Goal: Transaction & Acquisition: Register for event/course

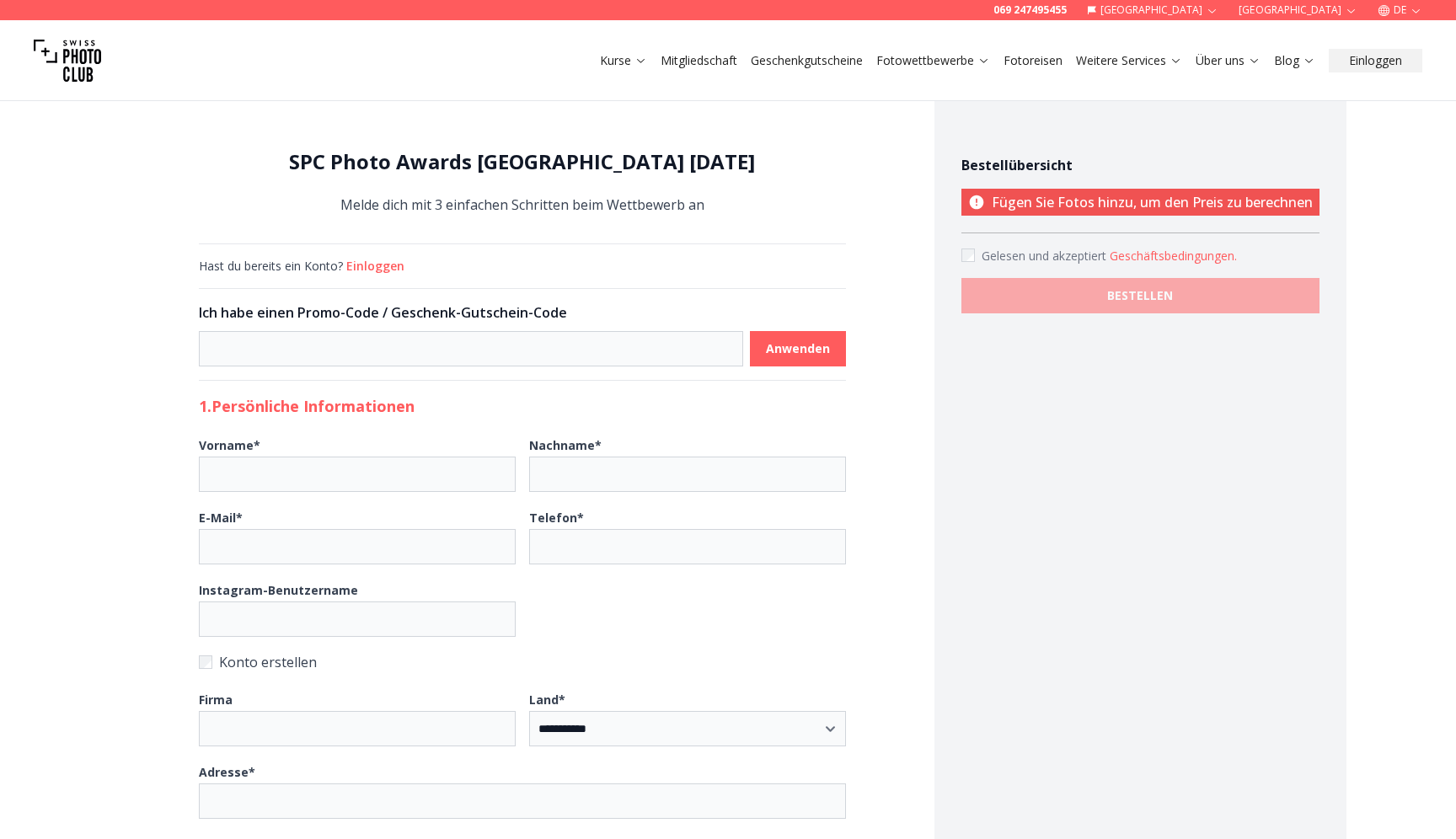
select select "*******"
click at [941, 43] on div "Kurse Mitgliedschaft Geschenkgutscheine Fotowettbewerbe Fotoreisen Weitere Serv…" at bounding box center [728, 60] width 1456 height 81
click at [941, 64] on link "Fotowettbewerbe" at bounding box center [933, 60] width 113 height 17
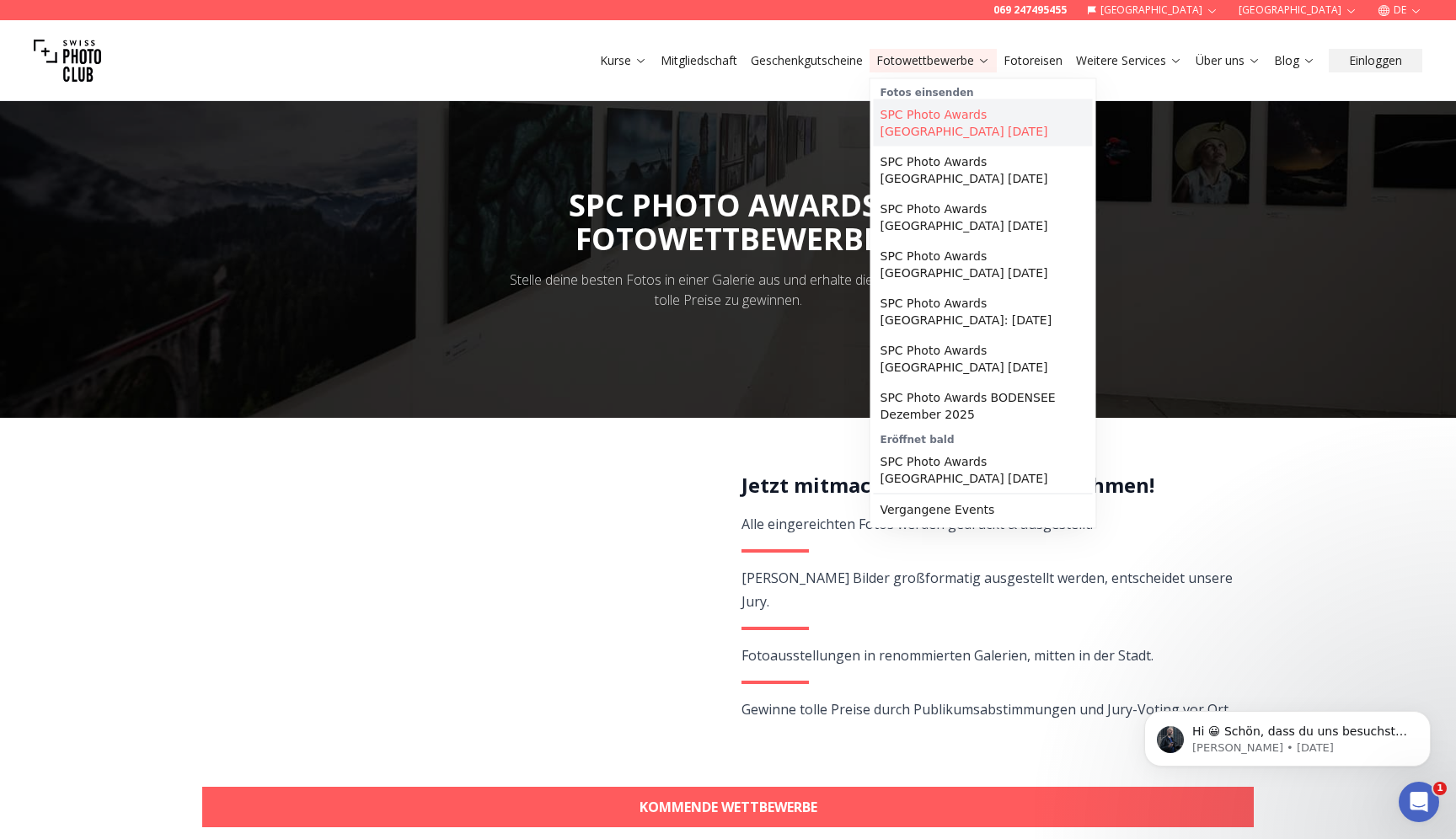
click at [927, 119] on link "SPC Photo Awards [GEOGRAPHIC_DATA] [DATE]" at bounding box center [983, 123] width 219 height 47
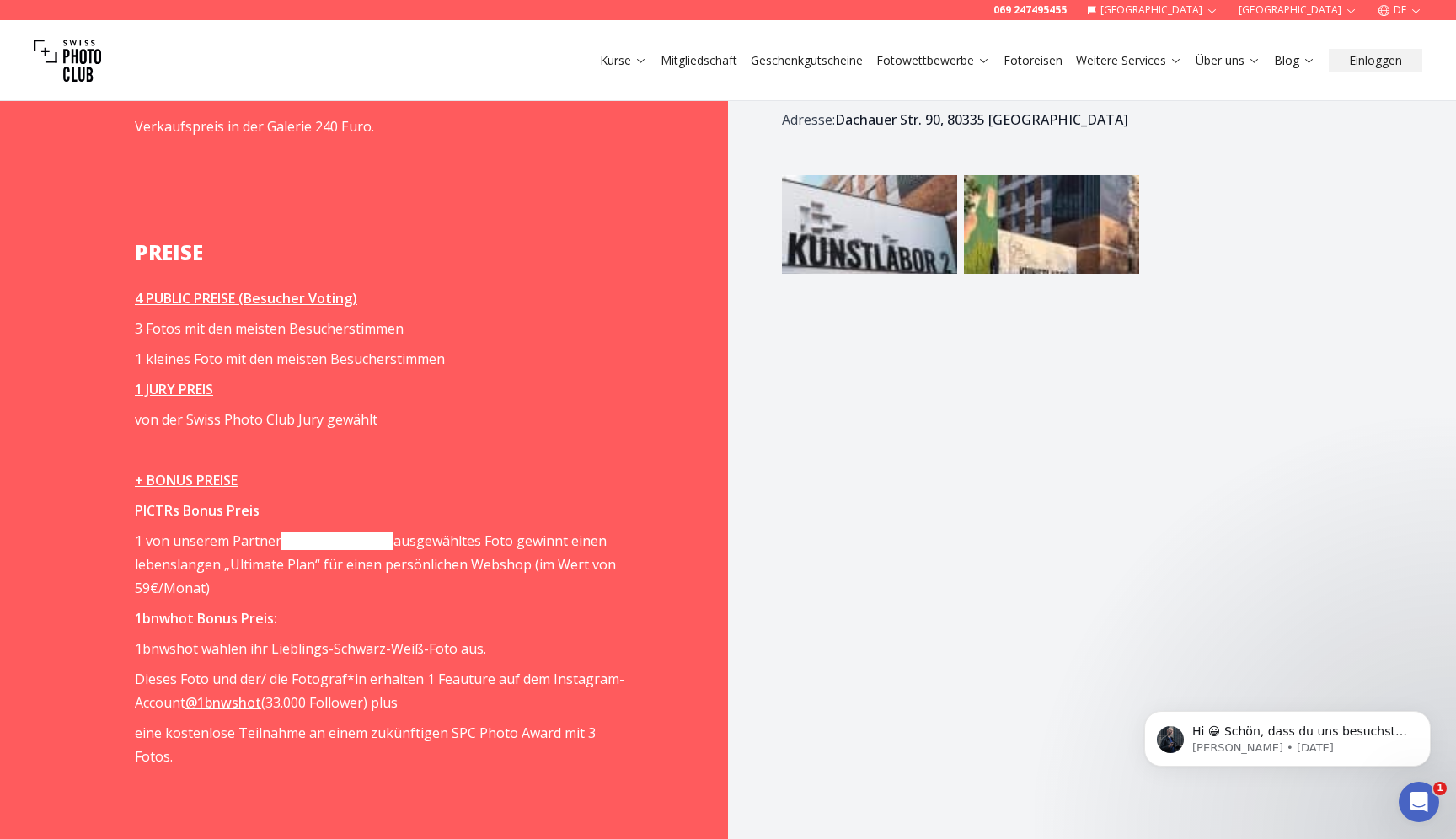
scroll to position [2249, 0]
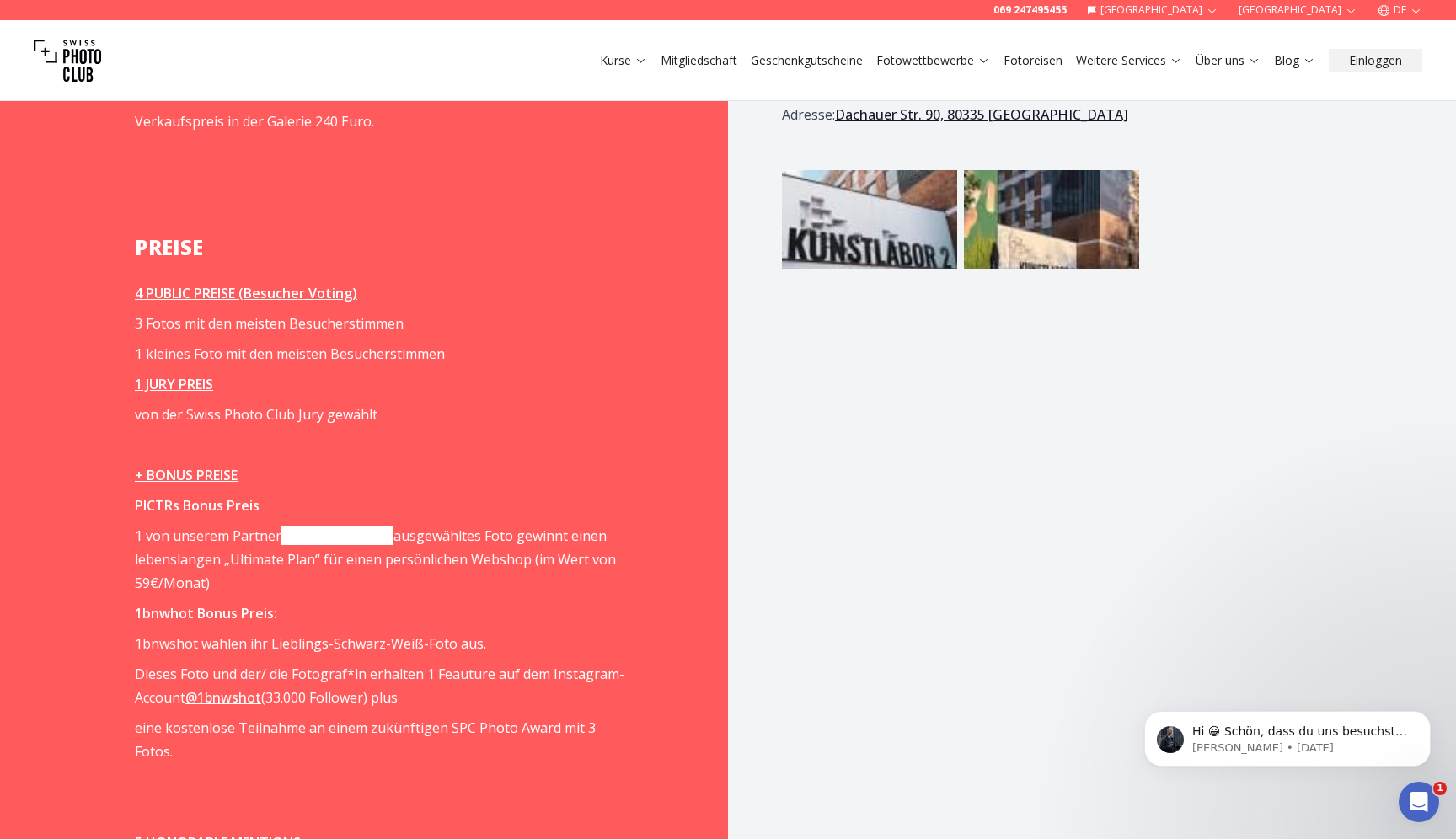
click at [318, 527] on link "[DOMAIN_NAME]" at bounding box center [338, 535] width 112 height 18
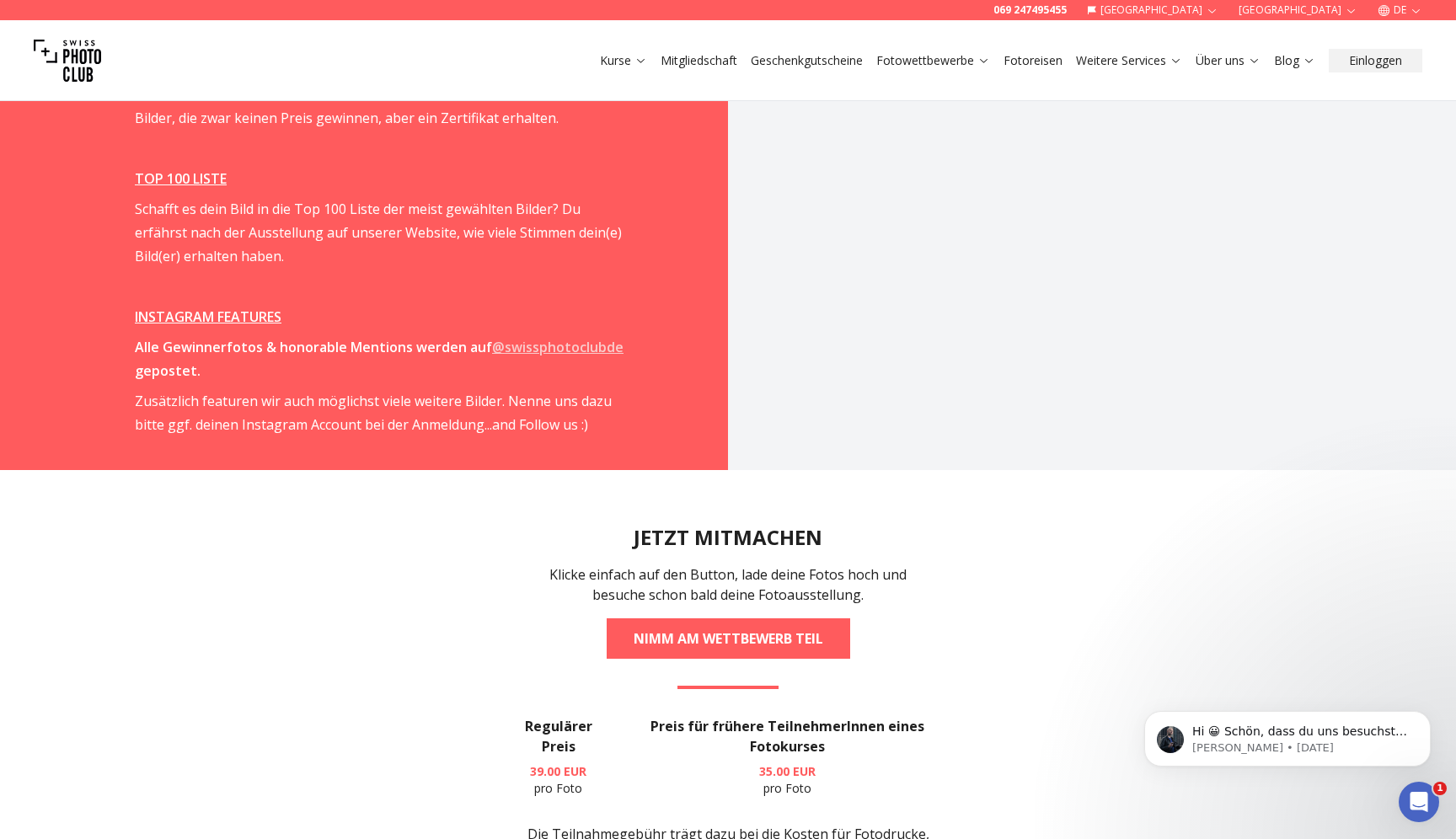
scroll to position [3006, 0]
